Goal: Book appointment/travel/reservation

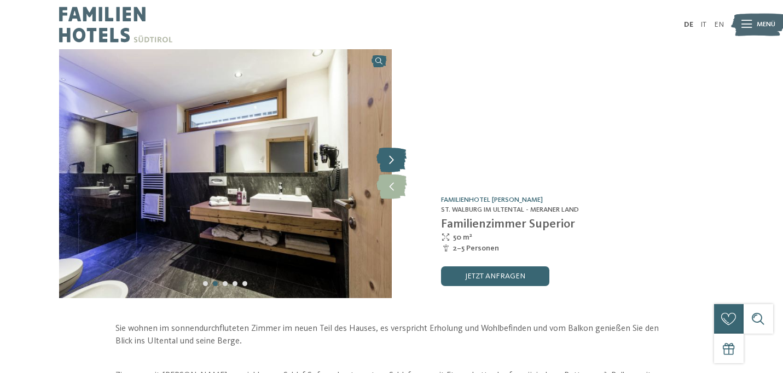
click at [393, 165] on icon at bounding box center [391, 160] width 30 height 25
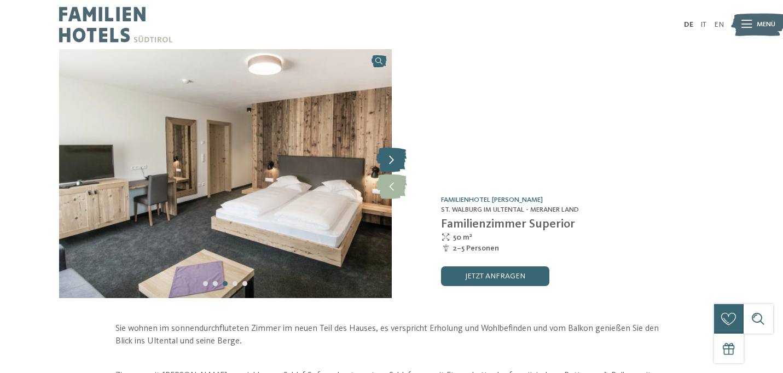
click at [393, 165] on icon at bounding box center [391, 160] width 30 height 25
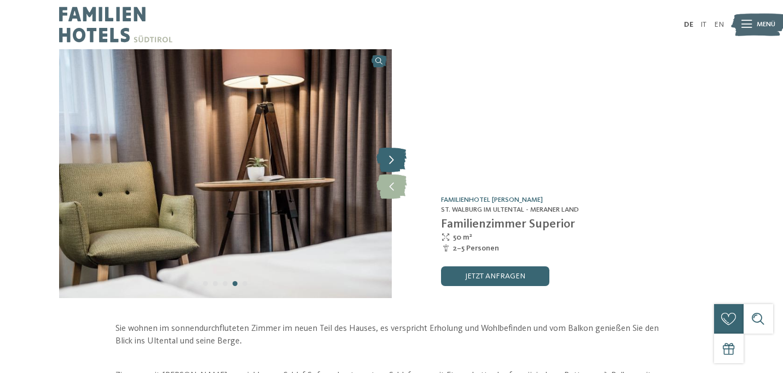
click at [393, 165] on icon at bounding box center [391, 160] width 30 height 25
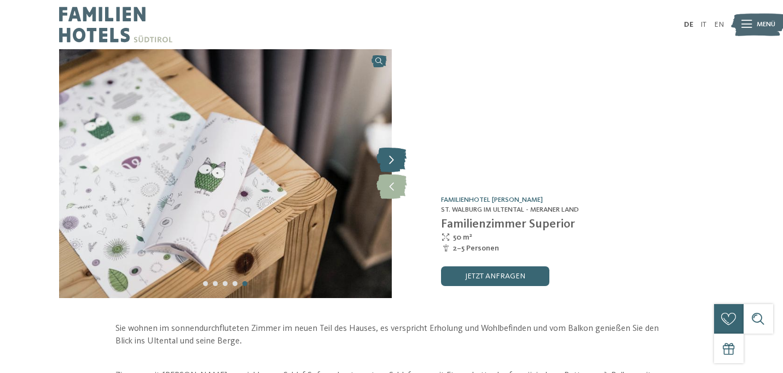
click at [393, 165] on icon at bounding box center [391, 160] width 30 height 25
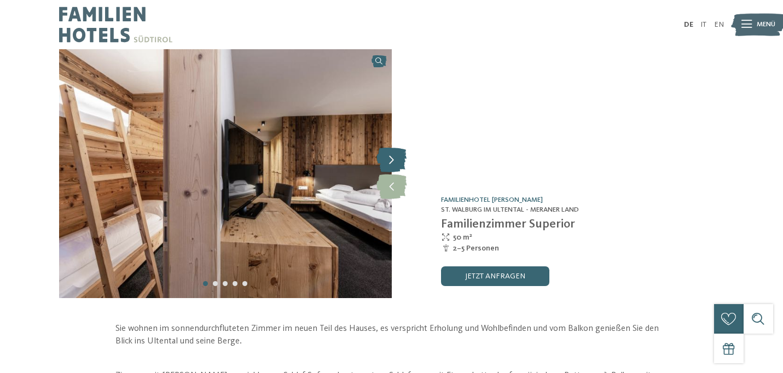
click at [393, 165] on icon at bounding box center [391, 160] width 30 height 25
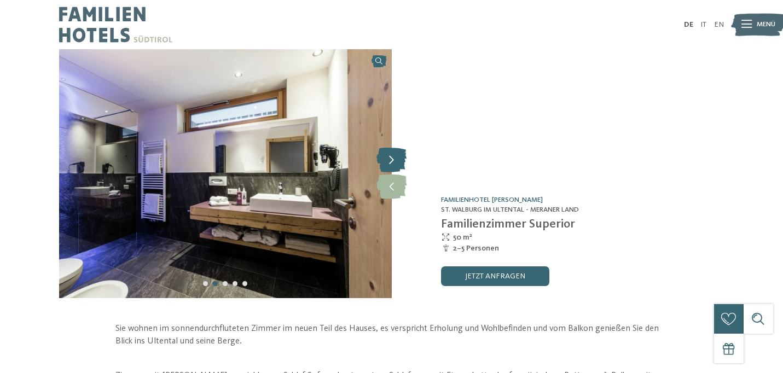
click at [393, 165] on icon at bounding box center [391, 160] width 30 height 25
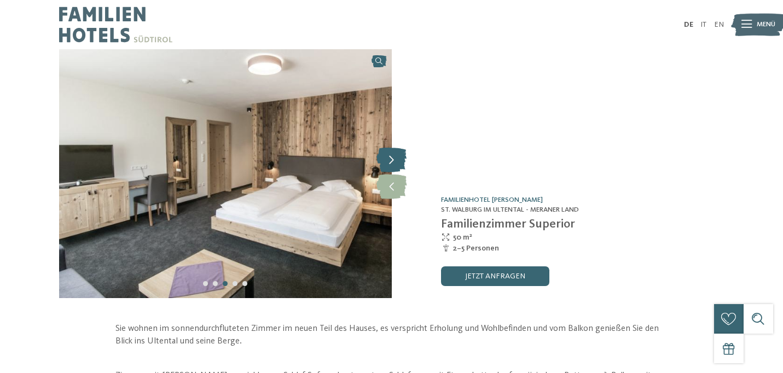
click at [393, 165] on icon at bounding box center [391, 160] width 30 height 25
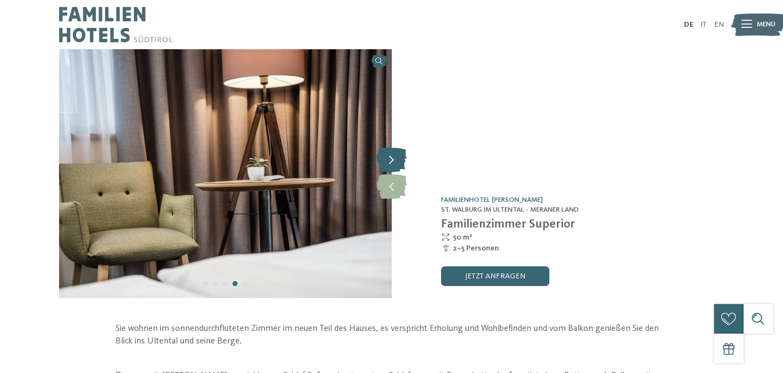
click at [393, 165] on icon at bounding box center [391, 160] width 30 height 25
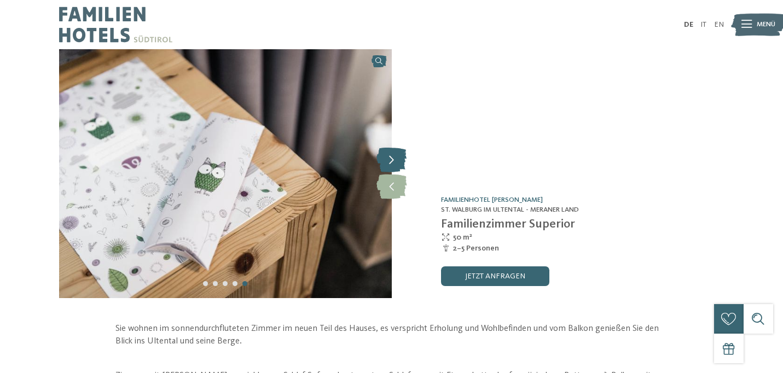
click at [393, 165] on icon at bounding box center [391, 160] width 30 height 25
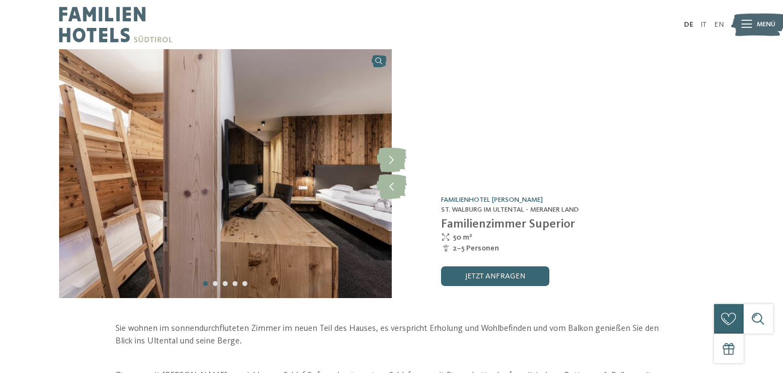
click at [73, 34] on img at bounding box center [115, 24] width 113 height 49
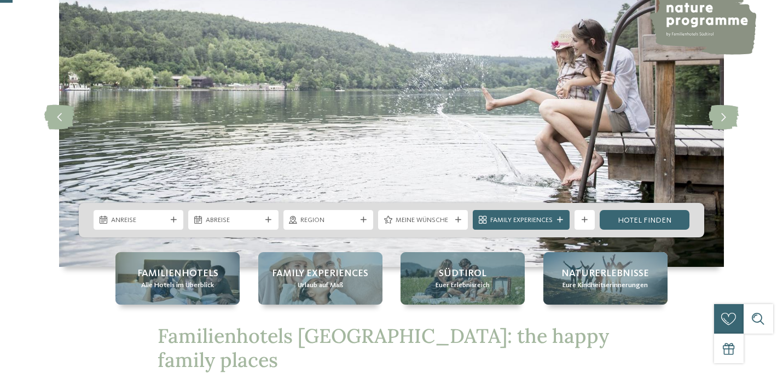
scroll to position [83, 0]
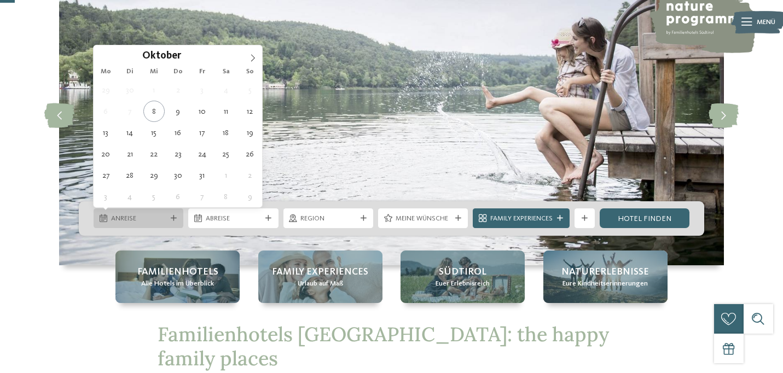
click at [152, 214] on span "Anreise" at bounding box center [138, 219] width 55 height 10
type div "11.10.2025"
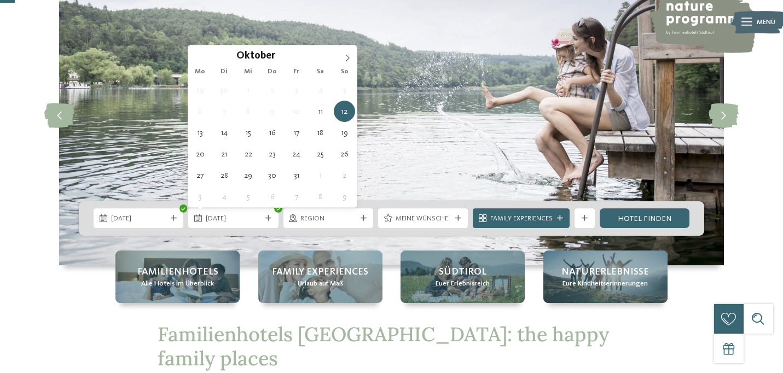
type div "12.10.2025"
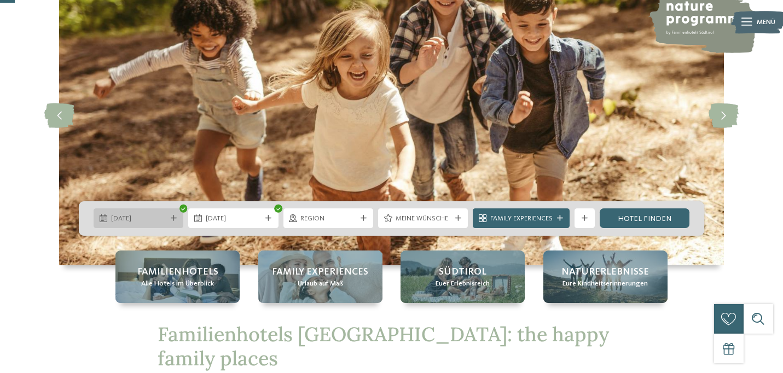
click at [144, 223] on span "11.10.2025" at bounding box center [138, 219] width 55 height 10
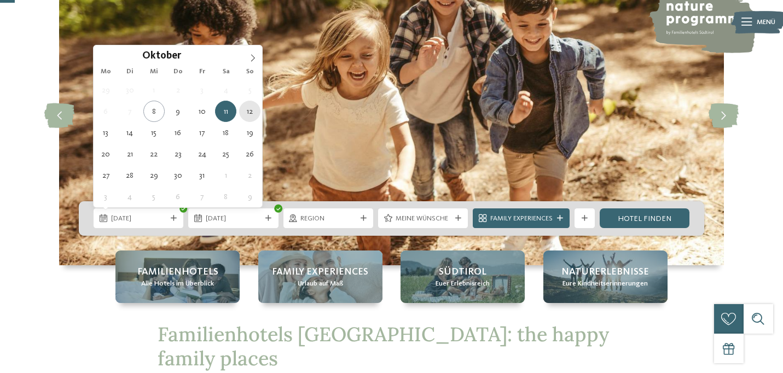
type div "12.10.2025"
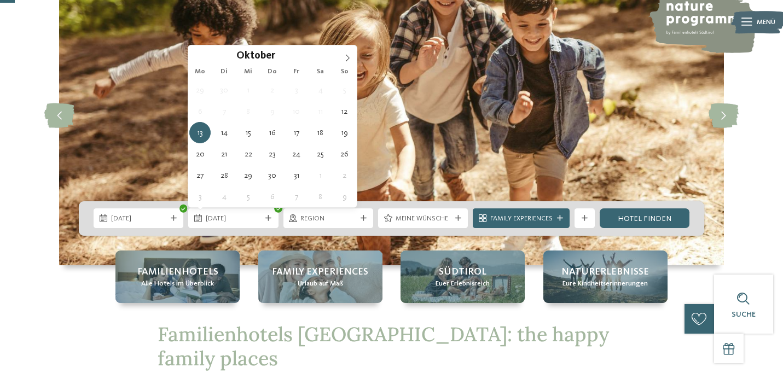
type div "13.10.2025"
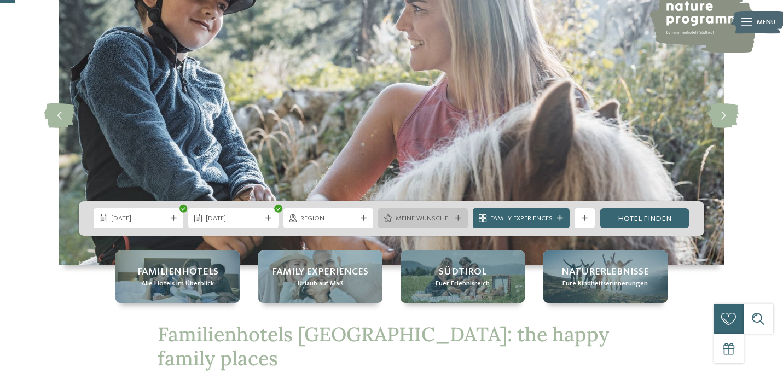
click at [443, 218] on span "Meine Wünsche" at bounding box center [423, 219] width 55 height 10
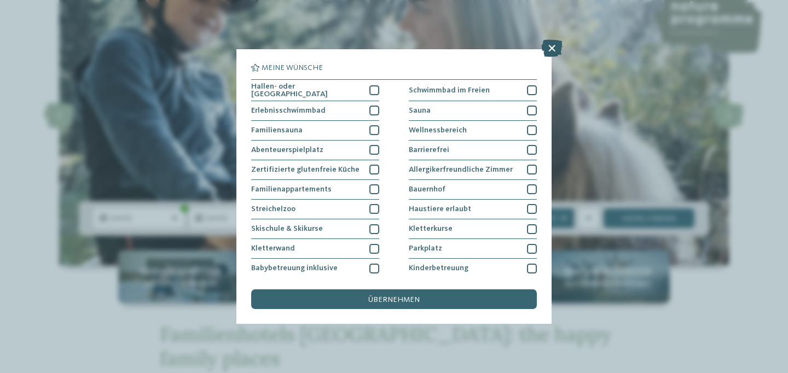
click at [553, 49] on icon at bounding box center [551, 48] width 21 height 18
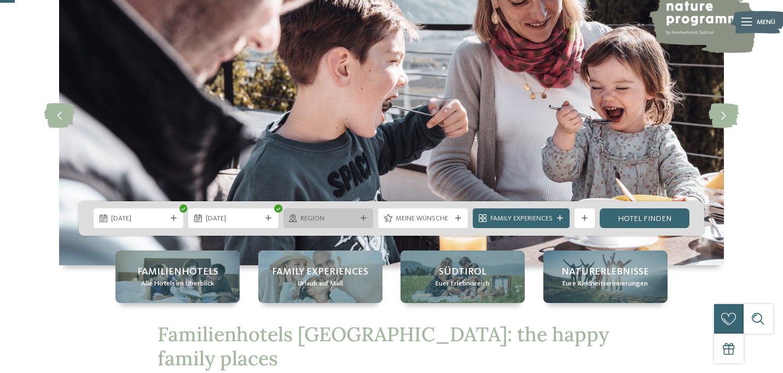
click at [361, 221] on icon at bounding box center [364, 219] width 6 height 6
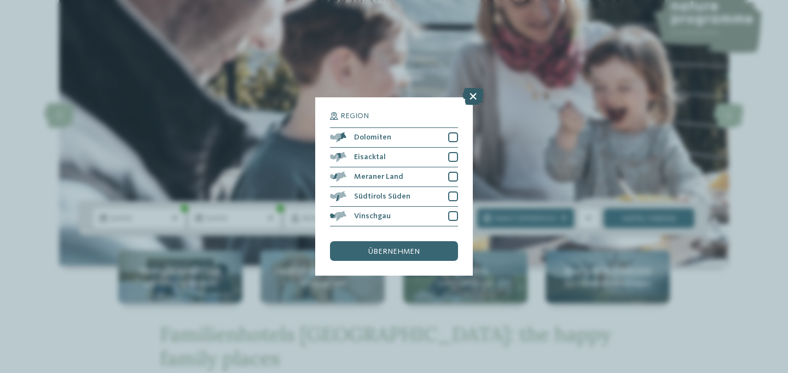
click at [472, 88] on icon at bounding box center [472, 97] width 21 height 18
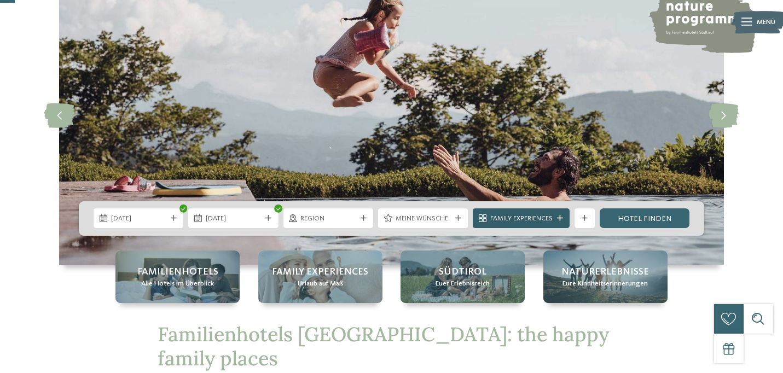
click at [550, 220] on span "Family Experiences" at bounding box center [521, 219] width 62 height 10
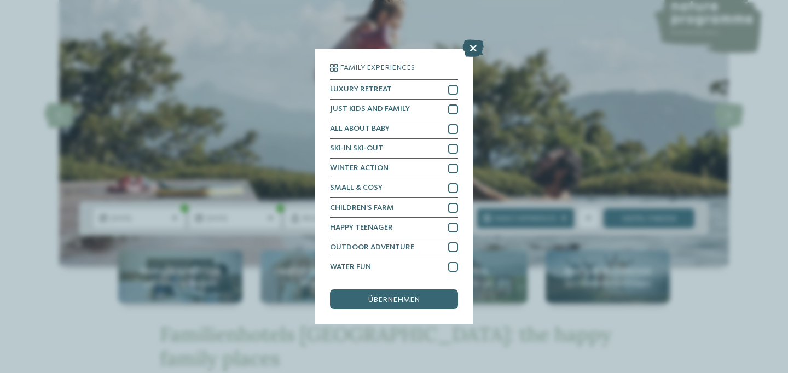
click at [478, 49] on icon at bounding box center [472, 48] width 21 height 18
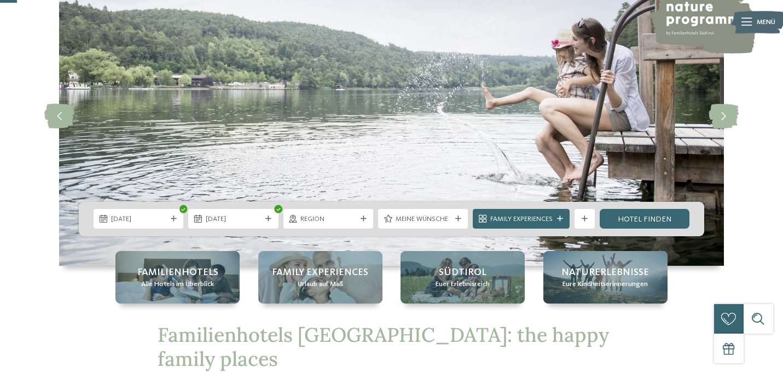
scroll to position [97, 0]
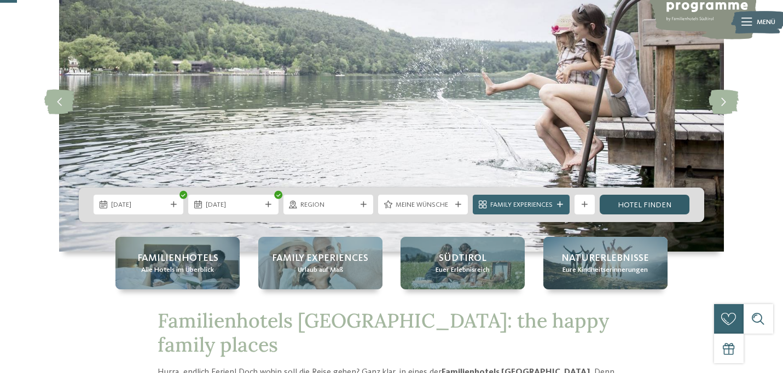
click at [635, 210] on link "Hotel finden" at bounding box center [645, 205] width 90 height 20
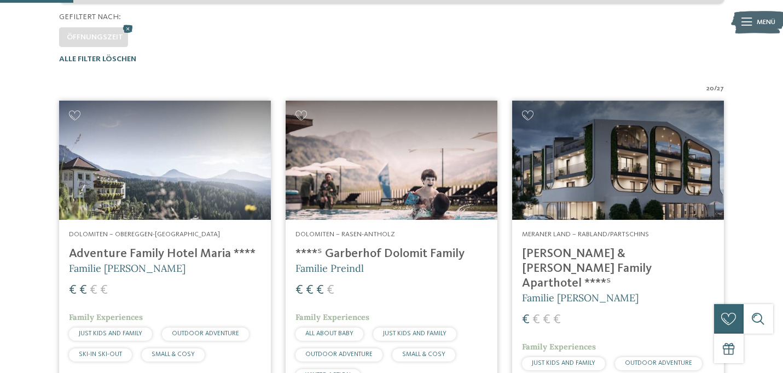
scroll to position [237, 0]
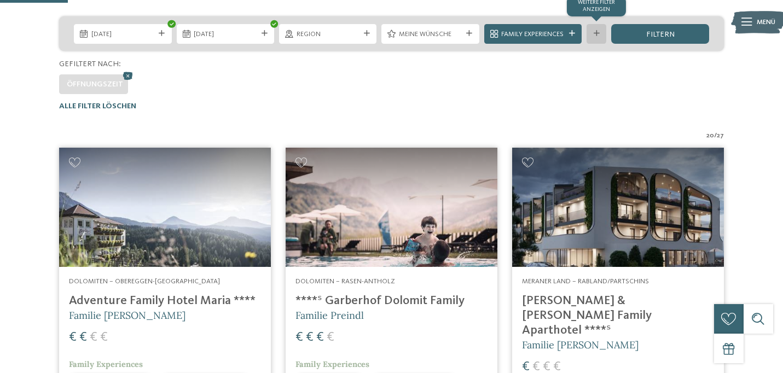
click at [595, 37] on div "Weitere Filter anzeigen" at bounding box center [597, 34] width 20 height 20
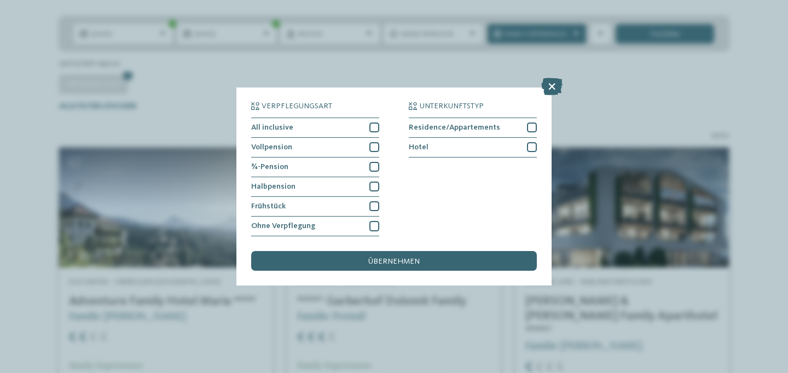
click at [26, 203] on div "Verpflegungsart All inclusive Vollpension Hotel" at bounding box center [394, 186] width 788 height 373
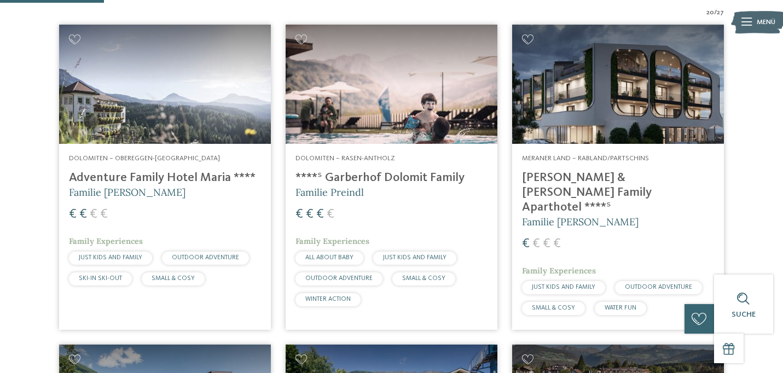
scroll to position [364, 0]
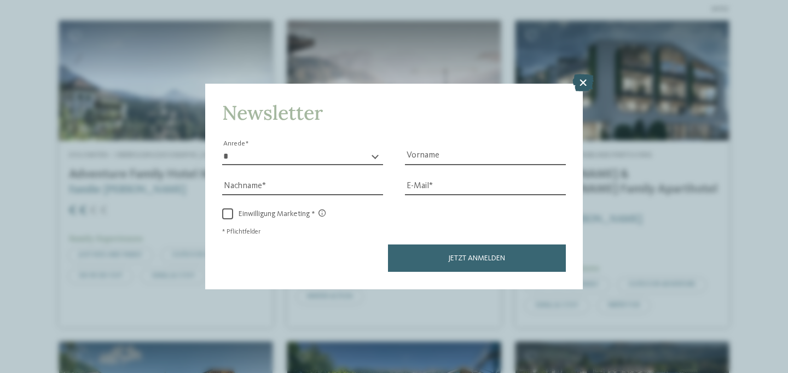
click at [583, 74] on icon at bounding box center [582, 83] width 21 height 18
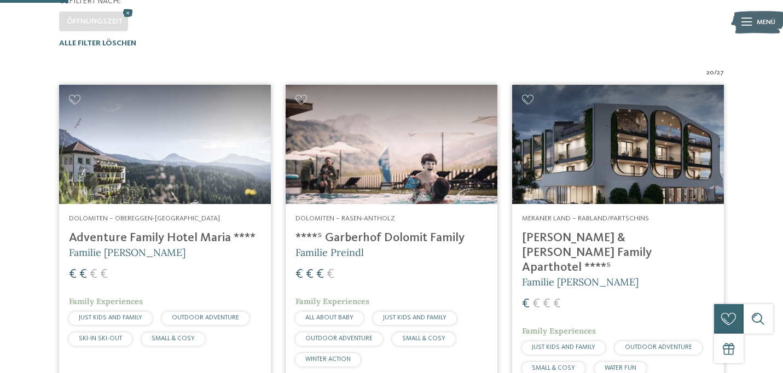
scroll to position [385, 0]
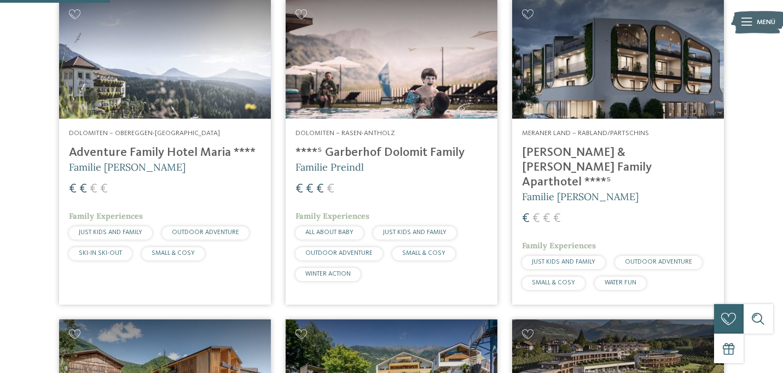
click at [609, 105] on img at bounding box center [618, 58] width 212 height 119
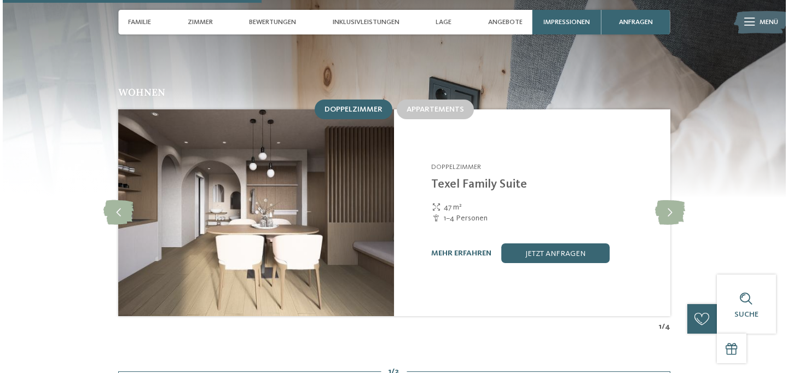
scroll to position [1112, 0]
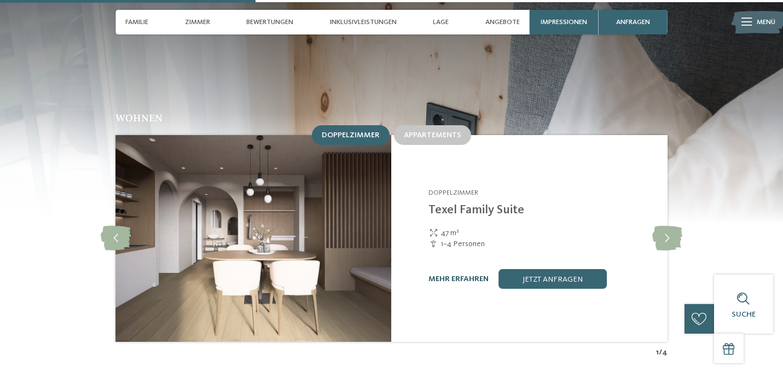
click at [464, 275] on link "mehr erfahren" at bounding box center [458, 279] width 60 height 8
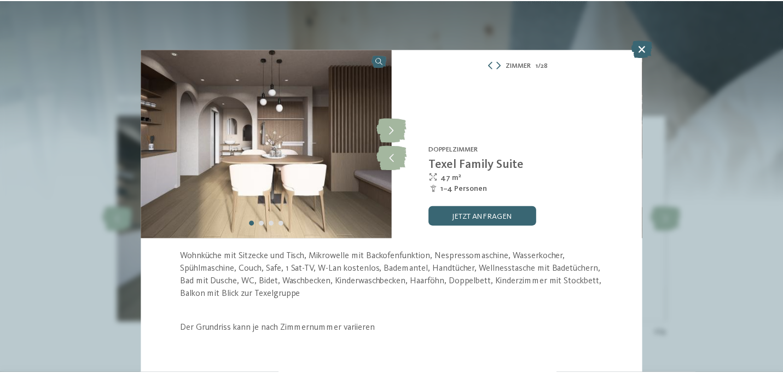
scroll to position [45, 0]
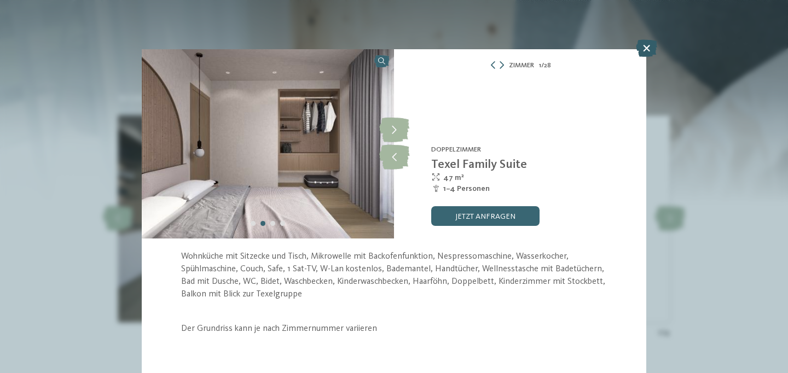
click at [643, 50] on icon at bounding box center [646, 48] width 21 height 18
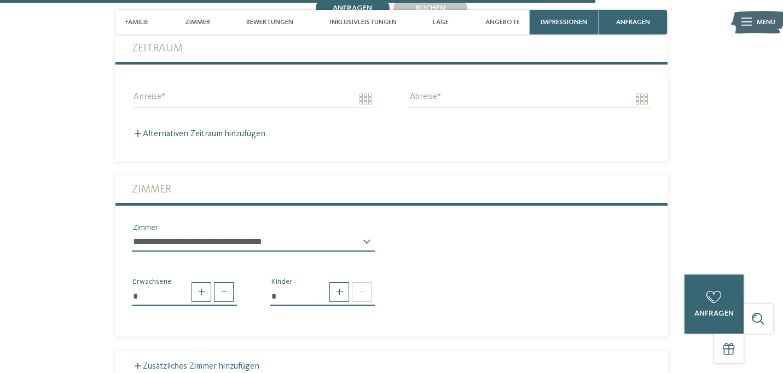
scroll to position [2591, 0]
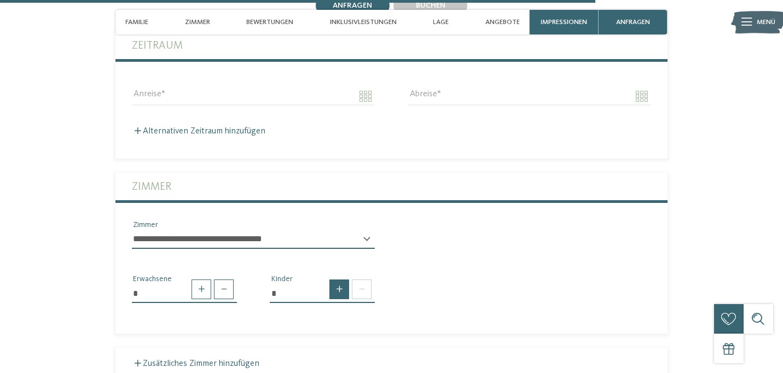
click at [344, 280] on span at bounding box center [339, 290] width 20 height 20
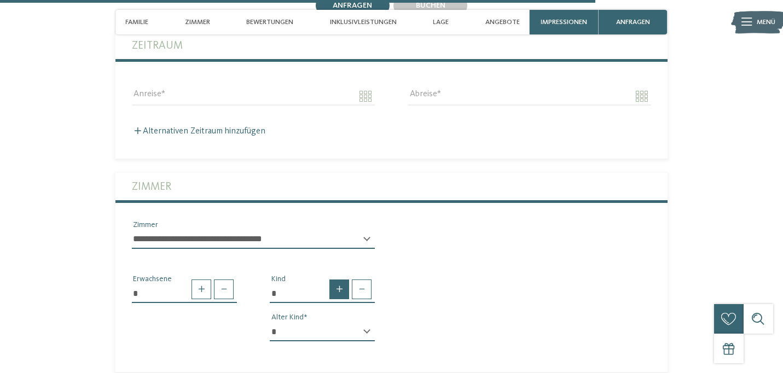
click at [344, 280] on span at bounding box center [339, 290] width 20 height 20
type input "*"
click at [367, 323] on div "* * * * * * * * * * * ** ** ** ** ** ** ** ** Alter Kind" at bounding box center [322, 336] width 105 height 27
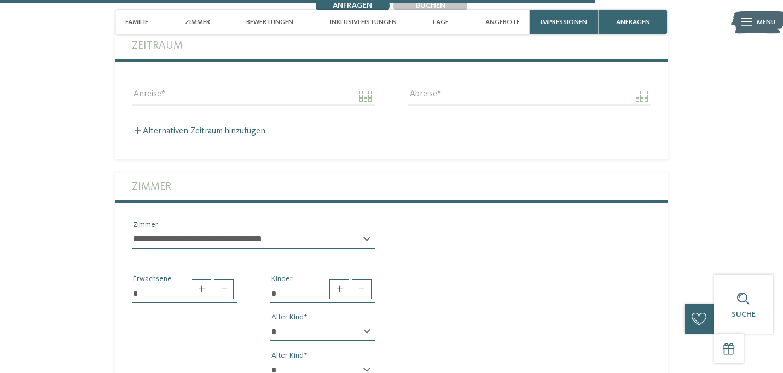
click at [367, 323] on div "* * * * * * * * * * * ** ** ** ** ** ** ** ** Alter Kind" at bounding box center [322, 336] width 105 height 27
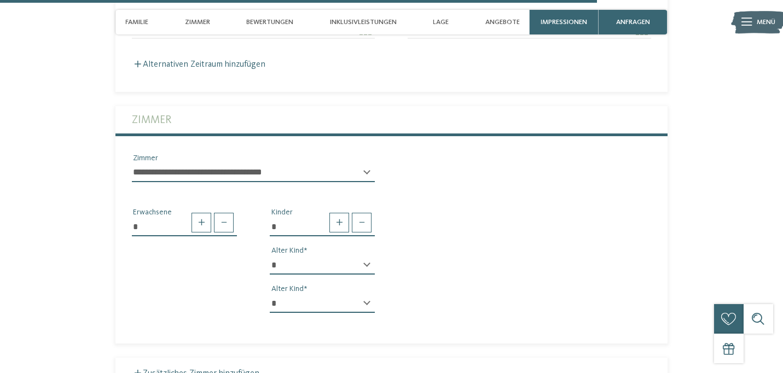
select select "**"
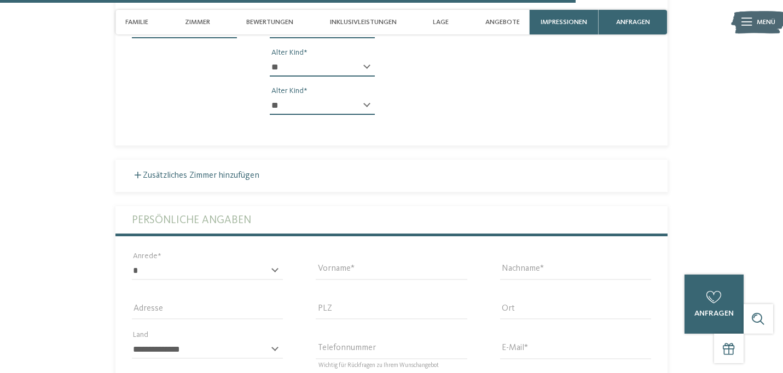
scroll to position [1682, 0]
